Goal: Information Seeking & Learning: Check status

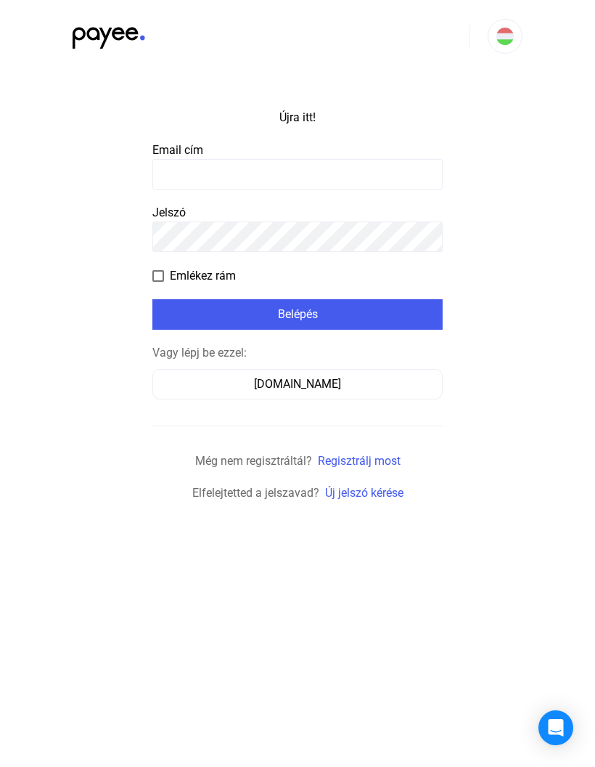
click at [337, 395] on button "[DOMAIN_NAME]" at bounding box center [297, 384] width 290 height 30
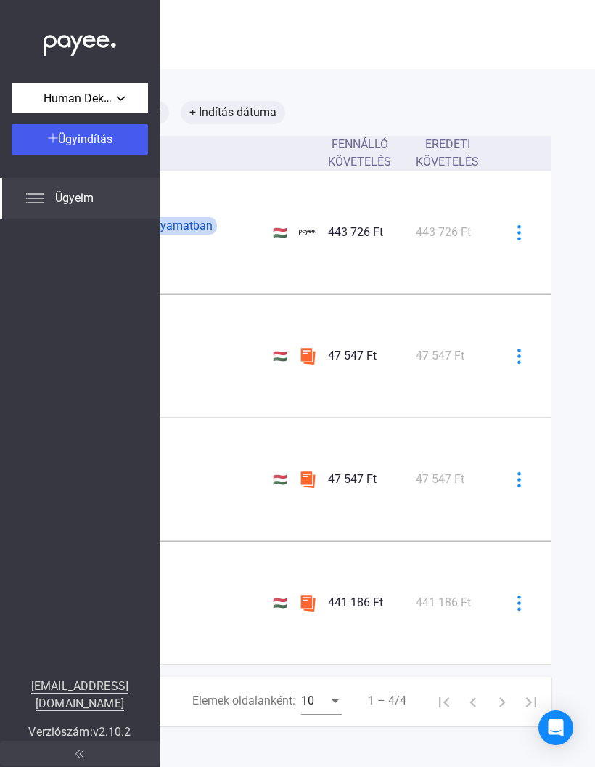
scroll to position [0, 455]
click at [515, 234] on img at bounding box center [519, 232] width 15 height 15
click at [572, 319] on div at bounding box center [297, 383] width 595 height 767
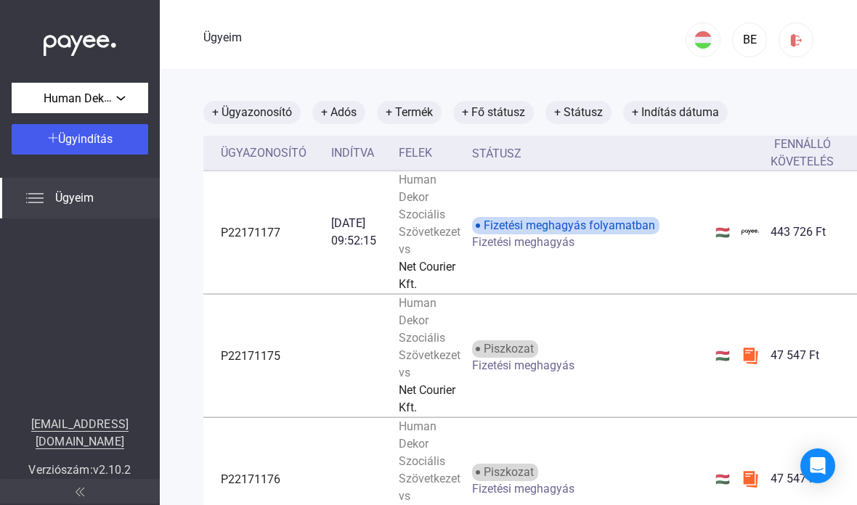
scroll to position [42, 0]
click at [584, 105] on font "+ Státusz" at bounding box center [578, 112] width 49 height 14
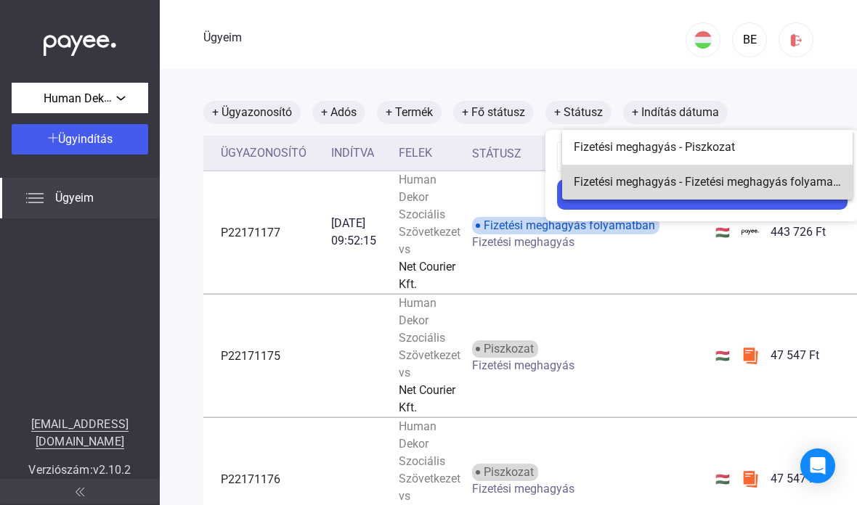
click at [595, 182] on font "Fizetési meghagyás - Fizetési meghagyás folyamatban" at bounding box center [714, 182] width 282 height 14
type input "**********"
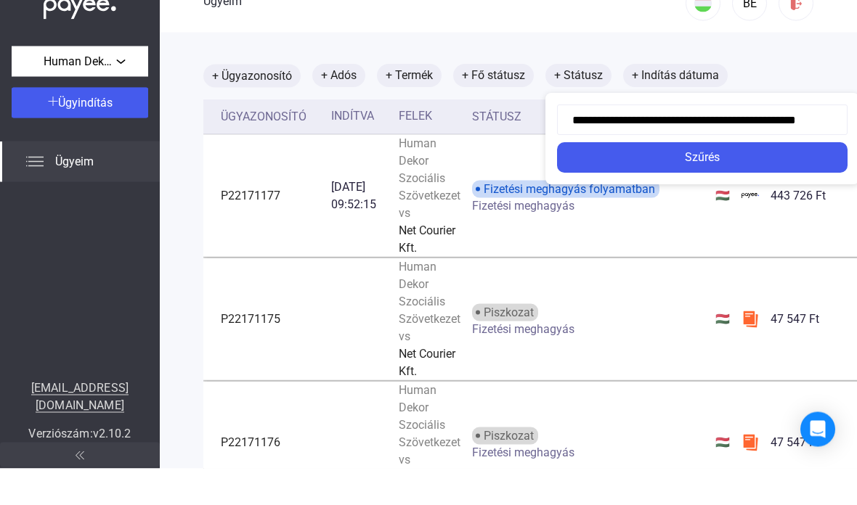
click at [595, 38] on div at bounding box center [428, 252] width 857 height 505
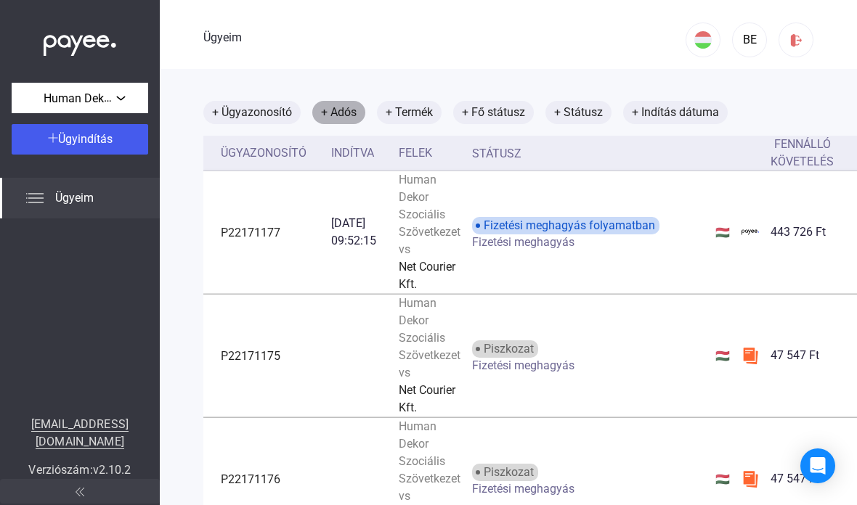
click at [345, 105] on font "+ Adós" at bounding box center [339, 112] width 36 height 14
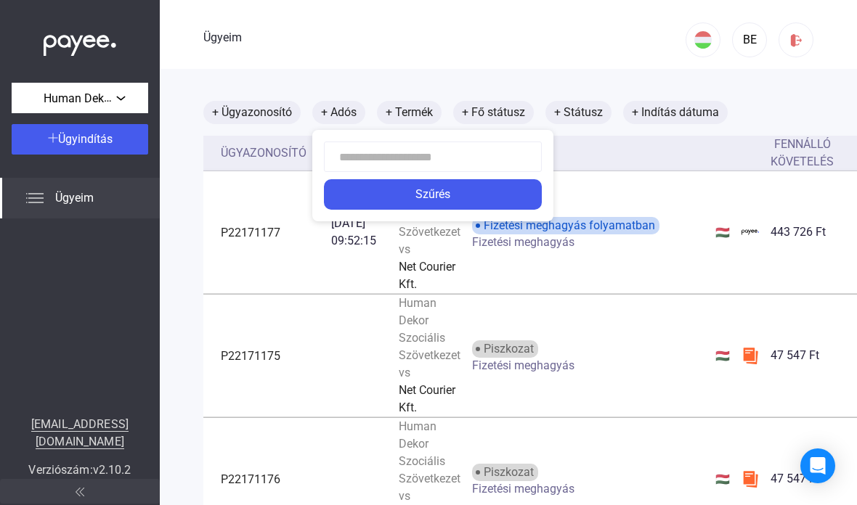
click at [595, 111] on div at bounding box center [428, 252] width 857 height 505
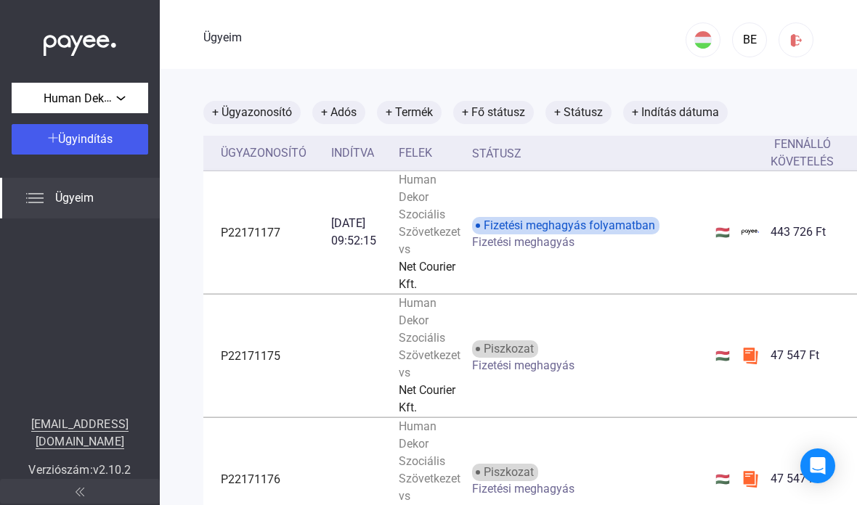
scroll to position [0, 0]
click at [41, 206] on img at bounding box center [34, 197] width 17 height 17
click at [32, 191] on img at bounding box center [34, 197] width 17 height 17
click at [40, 191] on img at bounding box center [34, 197] width 17 height 17
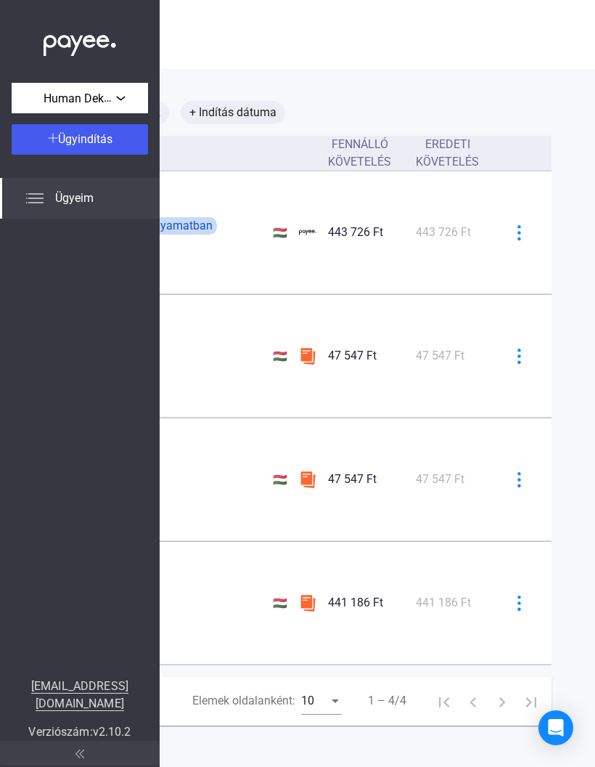
scroll to position [0, 455]
